Goal: Check status: Check status

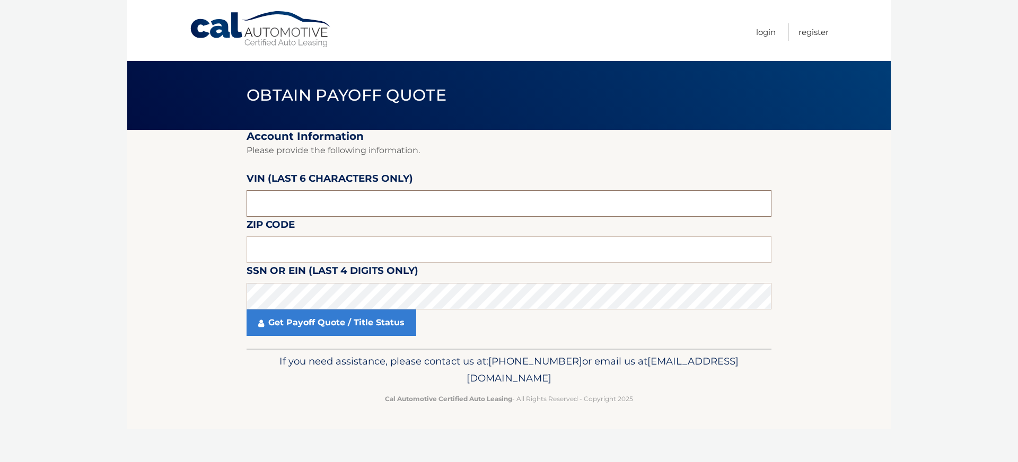
click at [287, 208] on input "text" at bounding box center [508, 203] width 525 height 26
type input "170031"
type input "16407"
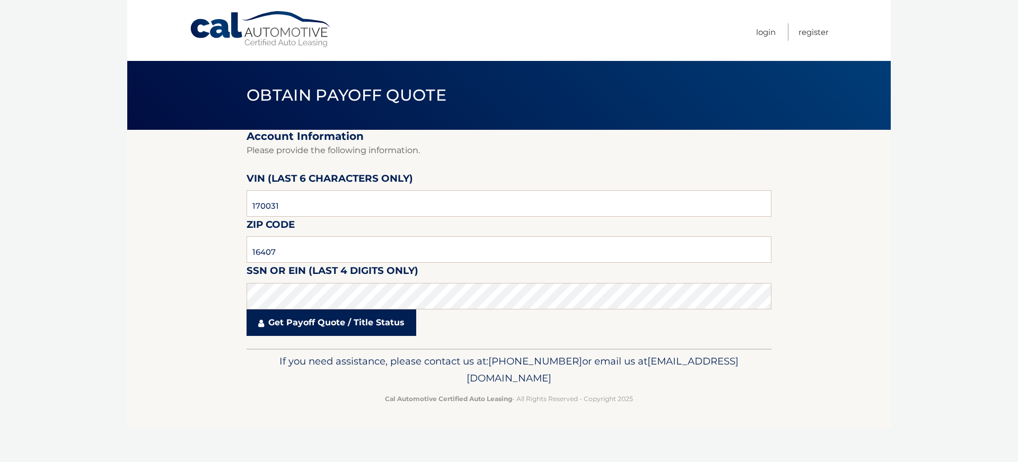
click at [286, 324] on link "Get Payoff Quote / Title Status" at bounding box center [331, 323] width 170 height 26
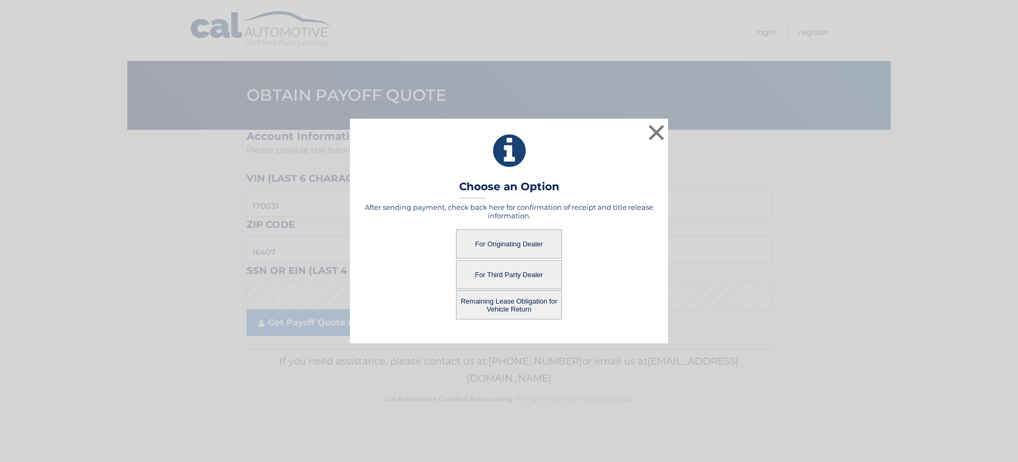
click at [502, 302] on button "Remaining Lease Obligation for Vehicle Return" at bounding box center [509, 304] width 106 height 29
click at [512, 301] on button "Remaining Lease Obligation for Vehicle Return" at bounding box center [509, 304] width 106 height 29
click at [503, 241] on button "For Originating Dealer" at bounding box center [509, 243] width 106 height 29
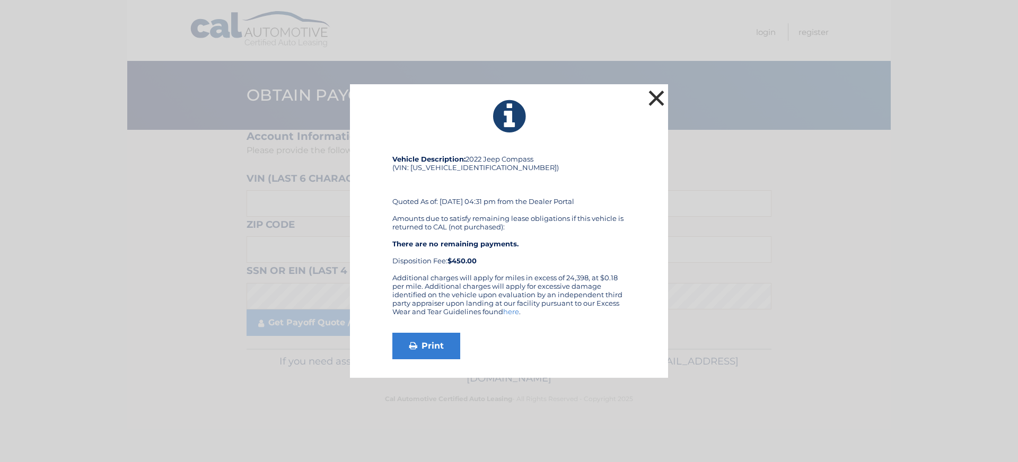
click at [649, 94] on button "×" at bounding box center [656, 97] width 21 height 21
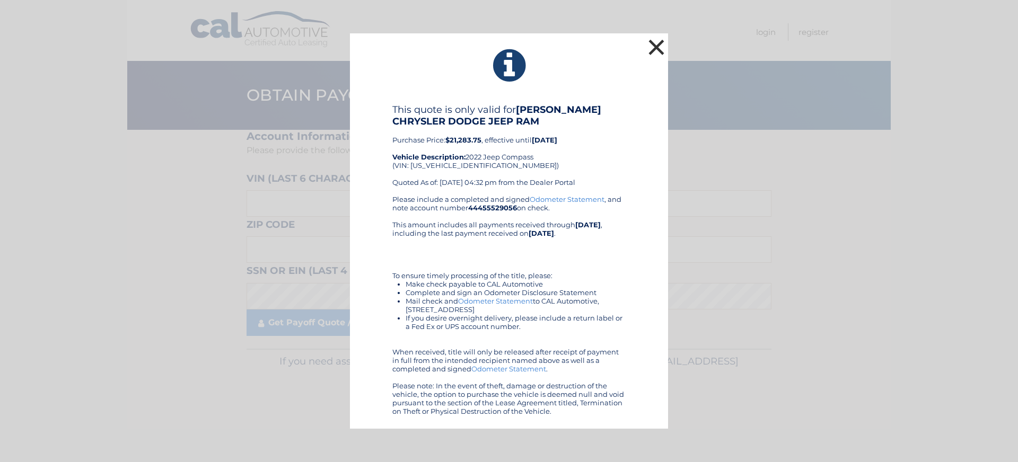
click at [653, 47] on button "×" at bounding box center [656, 47] width 21 height 21
